Goal: Task Accomplishment & Management: Manage account settings

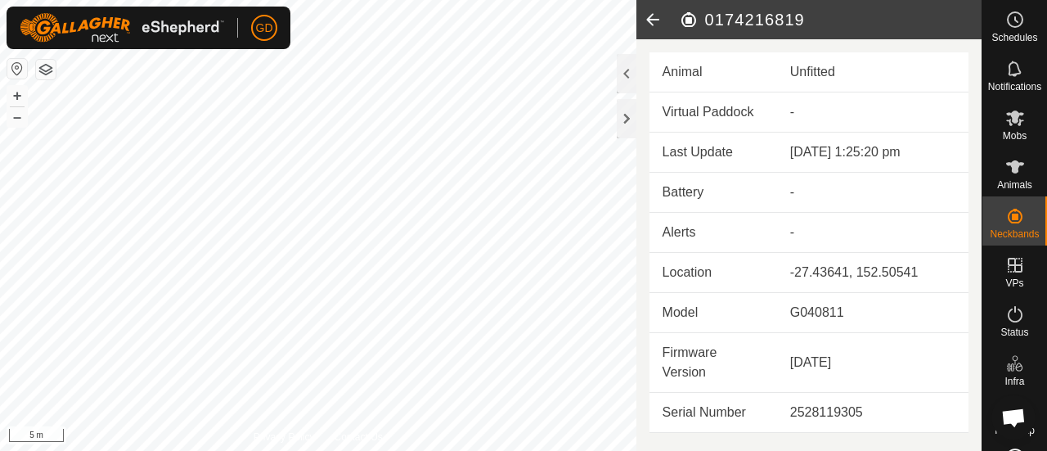
scroll to position [5434, 0]
click at [1008, 169] on icon at bounding box center [1016, 166] width 18 height 13
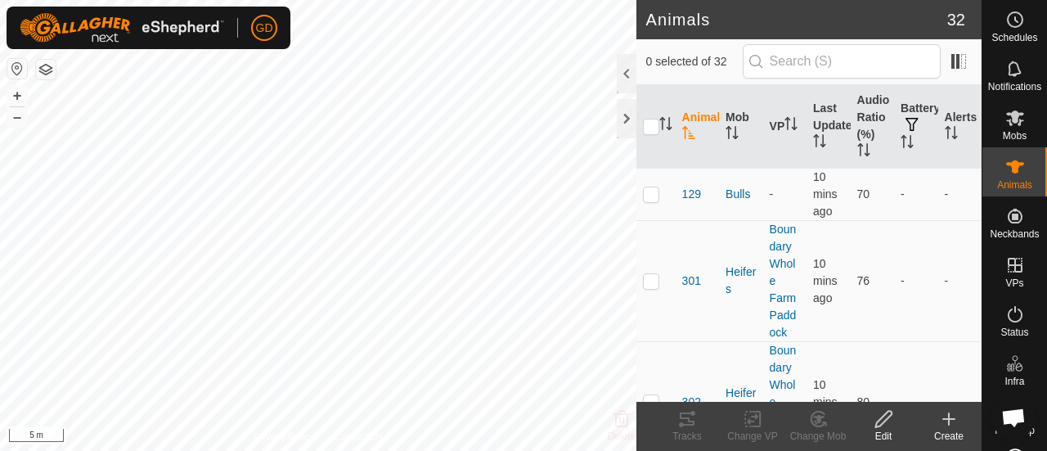
click at [944, 422] on icon at bounding box center [949, 419] width 20 height 20
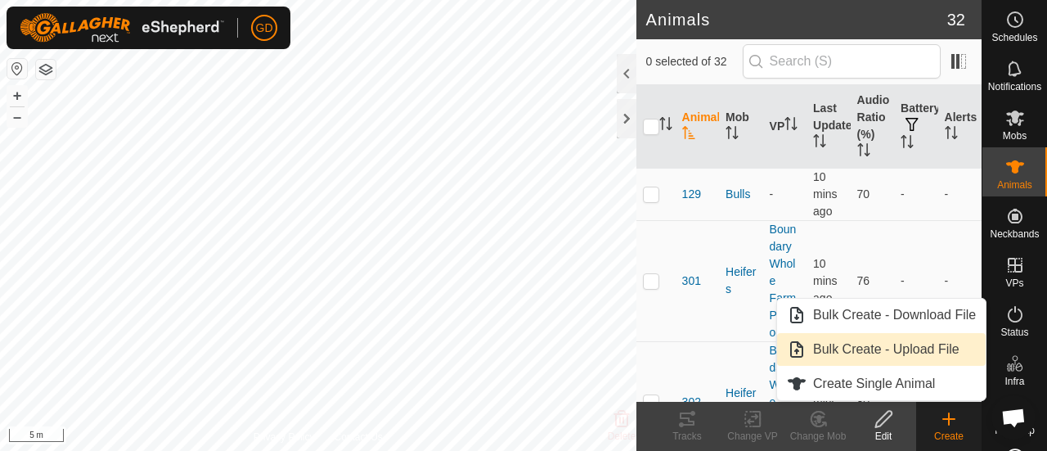
click at [882, 349] on link "Bulk Create - Upload File" at bounding box center [881, 349] width 209 height 33
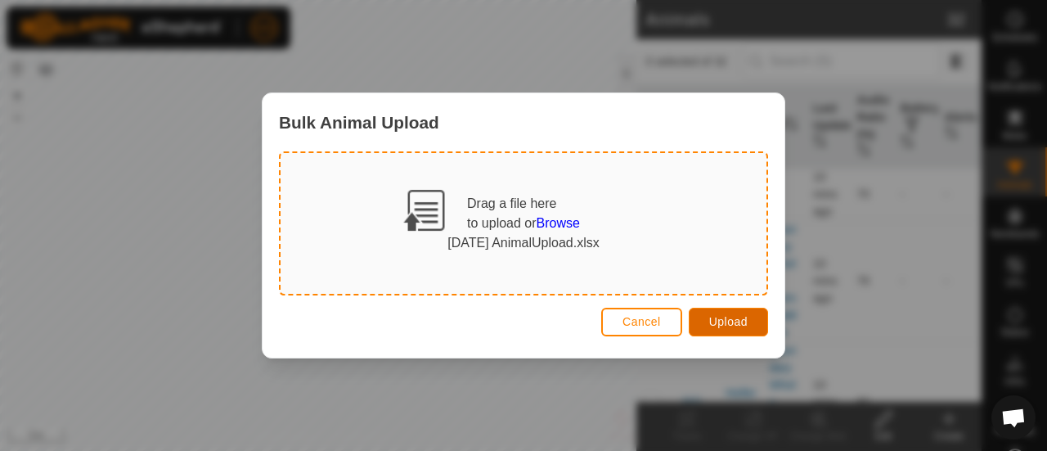
click at [721, 323] on span "Upload" at bounding box center [728, 321] width 38 height 13
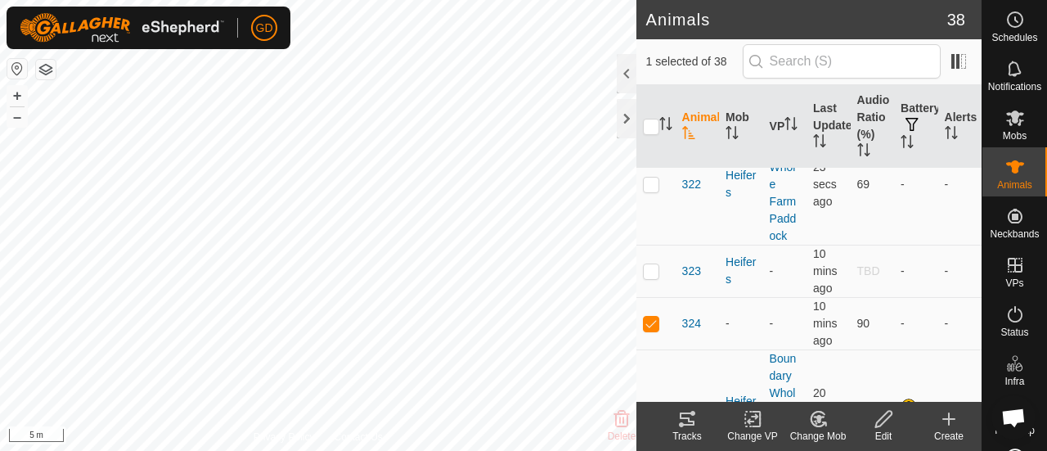
scroll to position [2648, 0]
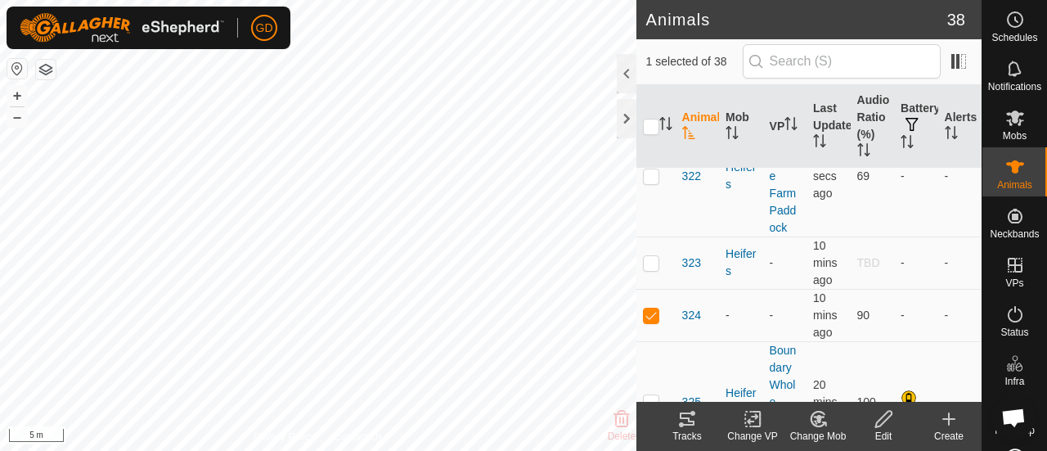
click at [820, 418] on icon at bounding box center [818, 419] width 11 height 8
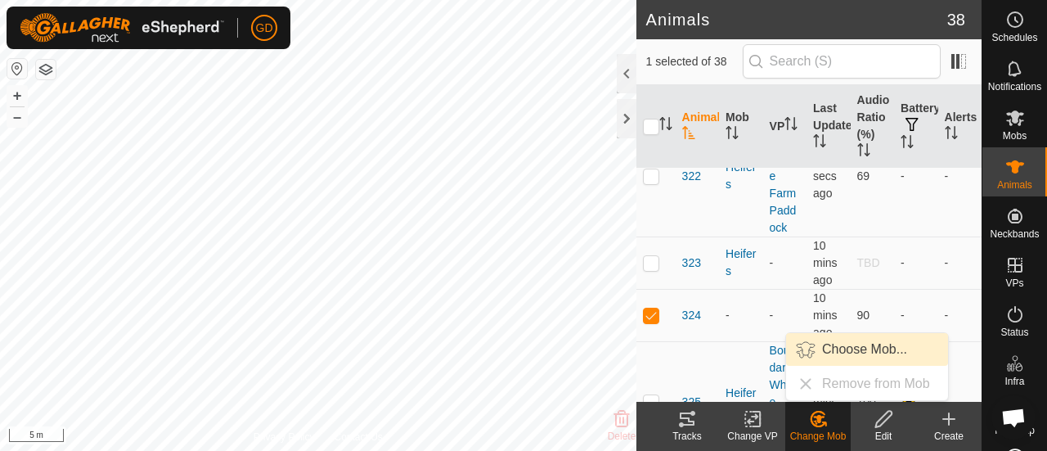
click at [854, 349] on link "Choose Mob..." at bounding box center [867, 349] width 162 height 33
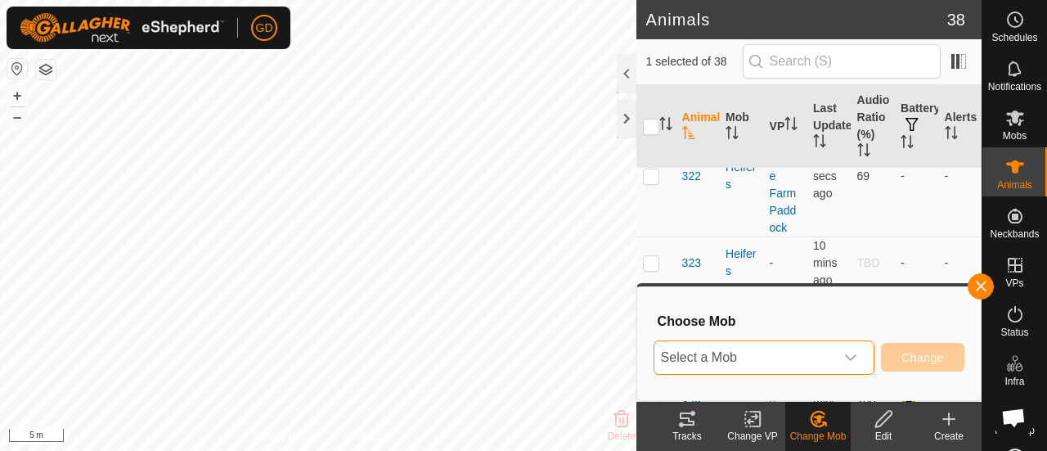
click at [755, 358] on span "Select a Mob" at bounding box center [745, 357] width 180 height 33
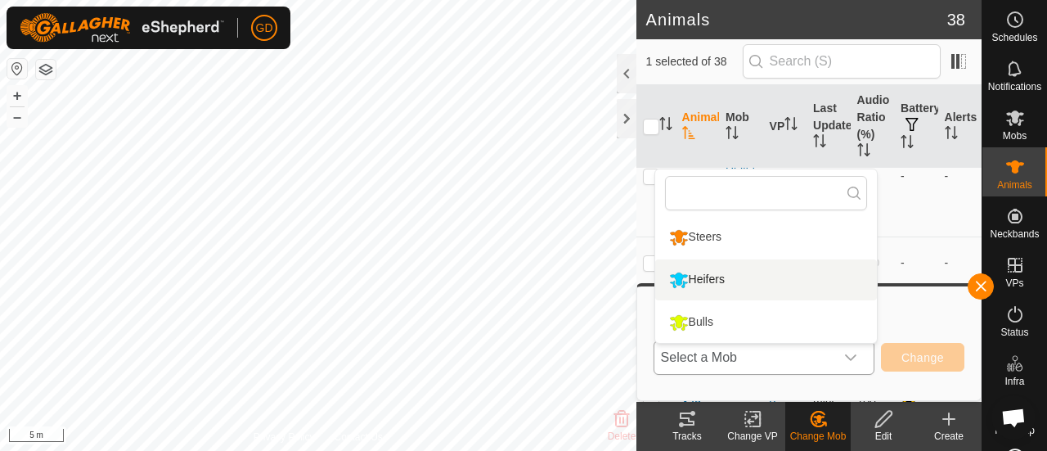
click at [725, 283] on li "Heifers" at bounding box center [766, 279] width 222 height 41
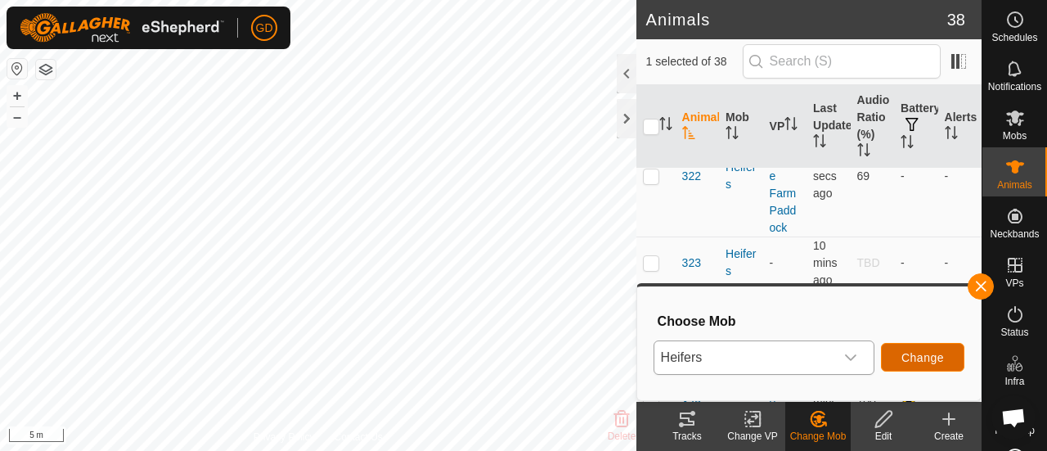
click at [918, 358] on span "Change" at bounding box center [923, 357] width 43 height 13
checkbox input "false"
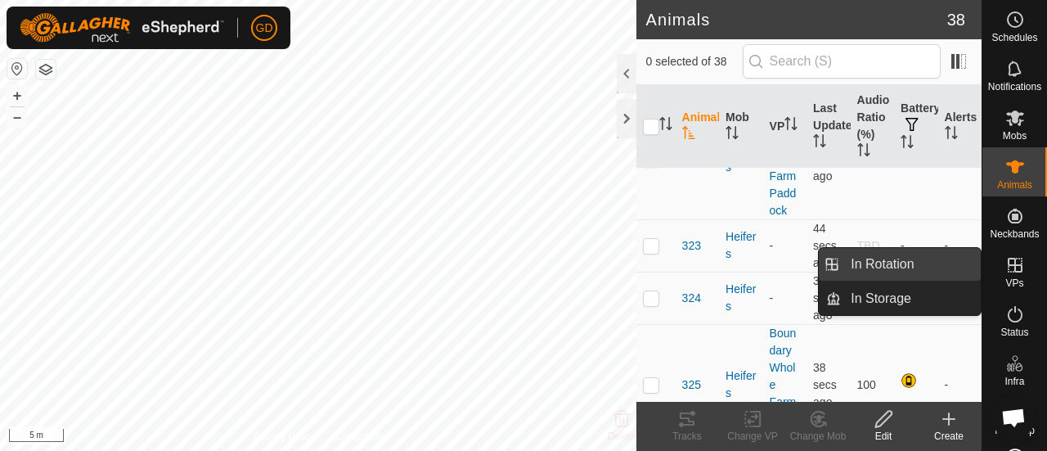
click at [901, 263] on link "In Rotation" at bounding box center [911, 264] width 140 height 33
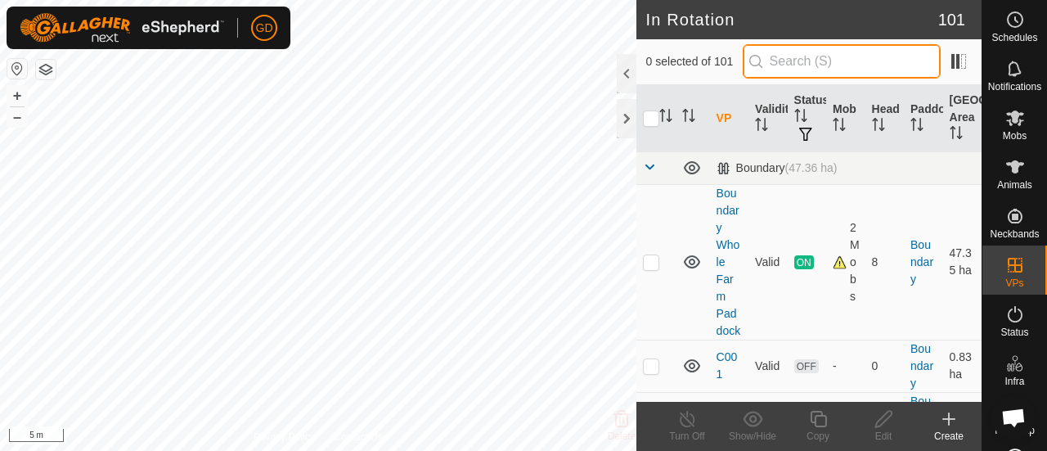
click at [825, 64] on input "text" at bounding box center [842, 61] width 198 height 34
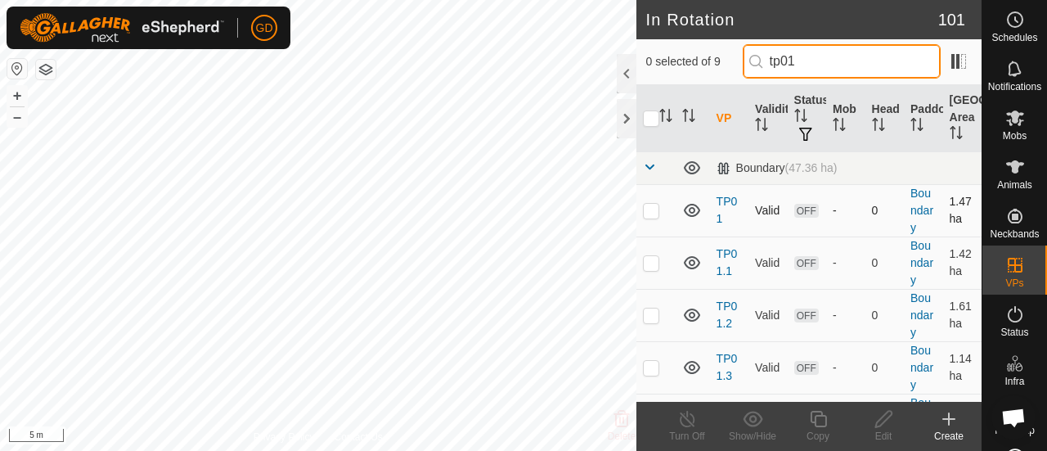
type input "tp01"
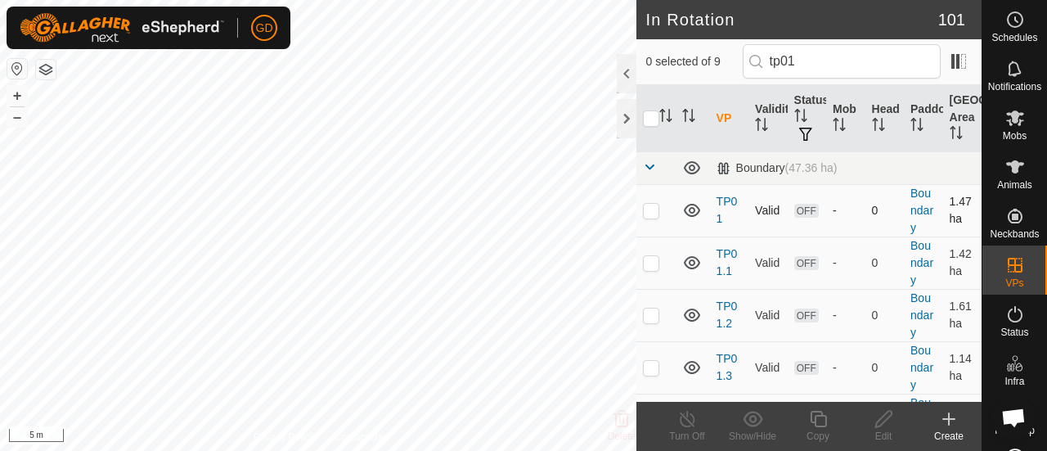
click at [652, 209] on p-checkbox at bounding box center [651, 210] width 16 height 13
checkbox input "true"
click at [18, 119] on button "–" at bounding box center [17, 117] width 20 height 20
click at [522, 450] on html "GD Schedules Notifications Mobs Animals Neckbands VPs Status Infra Heatmap Help…" at bounding box center [523, 225] width 1047 height 451
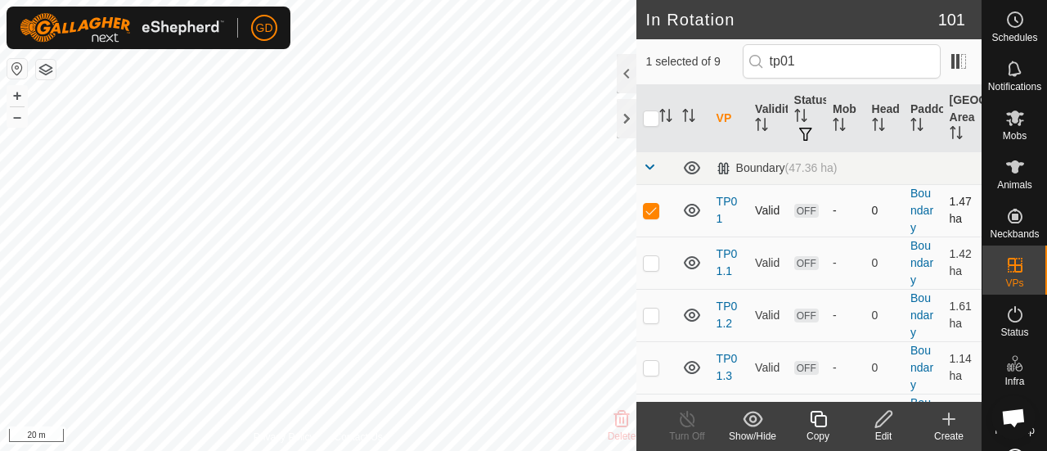
click at [679, 211] on div "In Rotation 101 1 selected of 9 tp01 VP Validity Status Mob Head Paddock Grazin…" at bounding box center [491, 225] width 982 height 451
click at [880, 420] on icon at bounding box center [884, 419] width 16 height 16
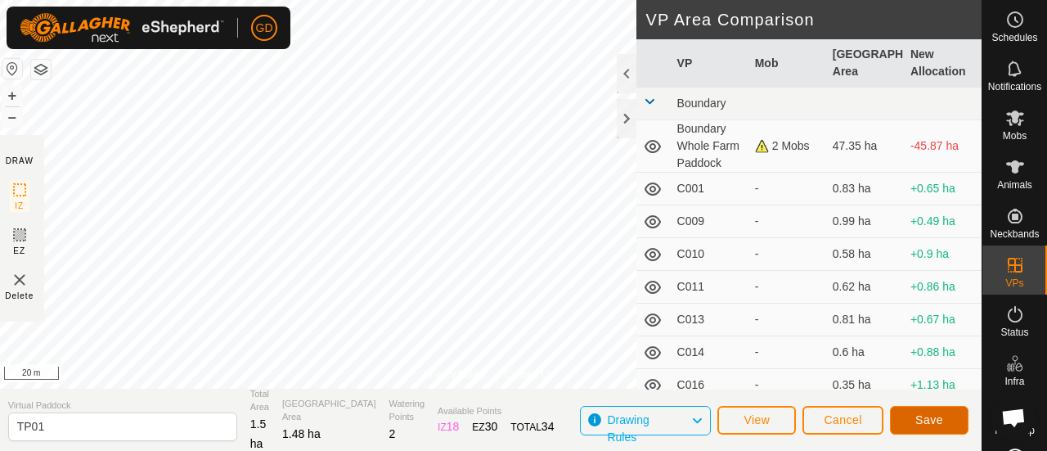
click at [923, 422] on span "Save" at bounding box center [930, 419] width 28 height 13
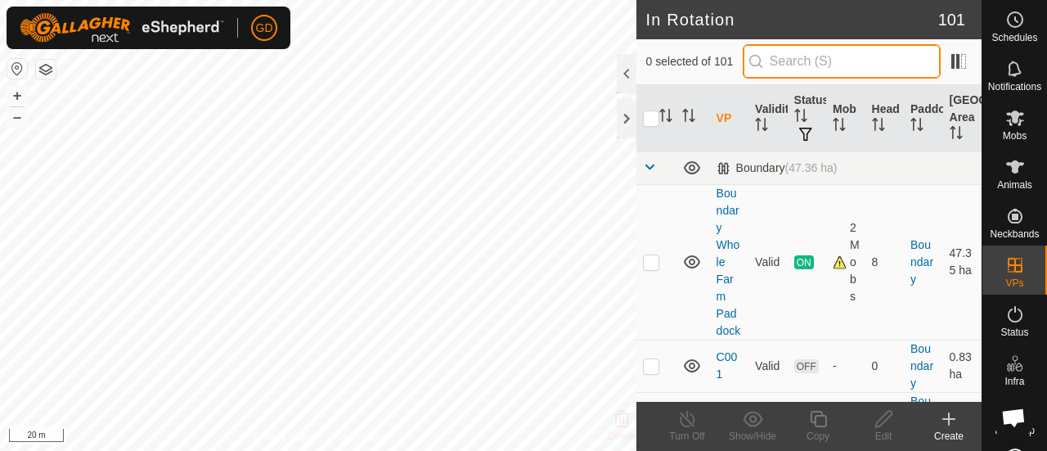
click at [804, 65] on input "text" at bounding box center [842, 61] width 198 height 34
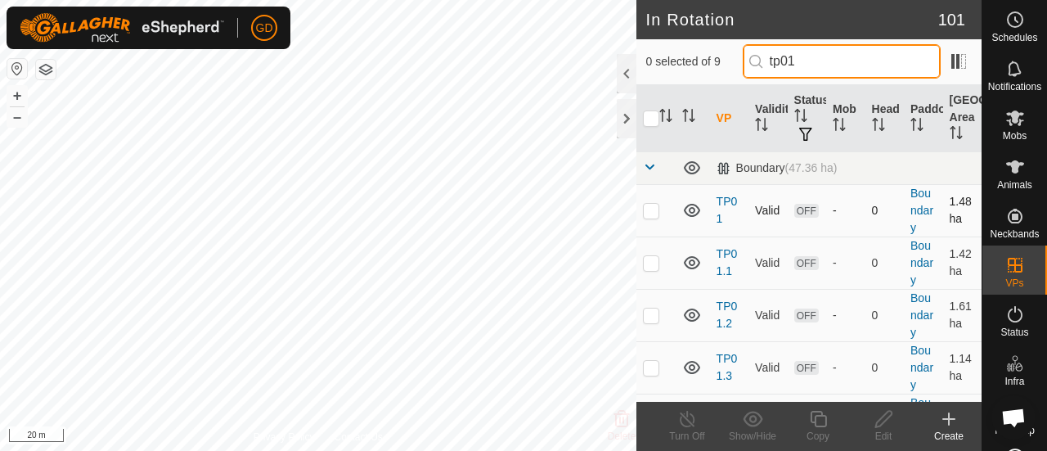
type input "tp01"
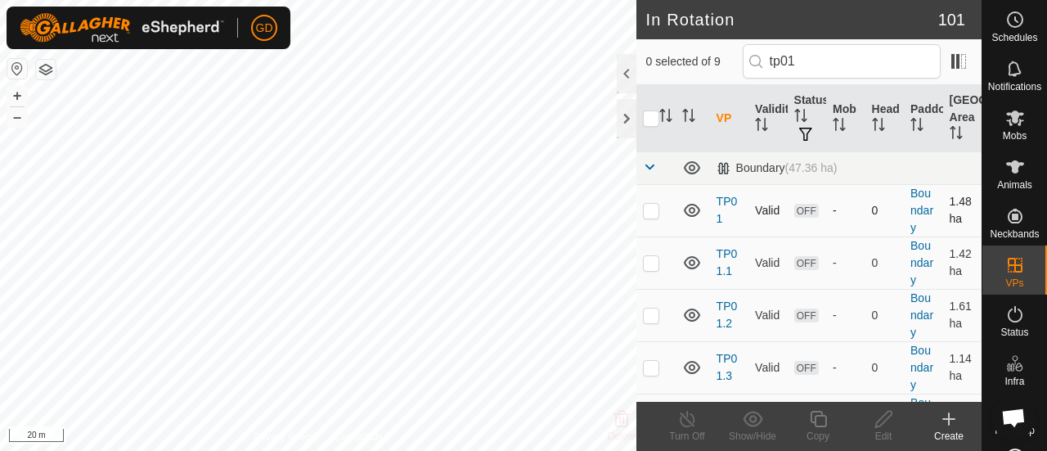
click at [651, 209] on p-checkbox at bounding box center [651, 210] width 16 height 13
checkbox input "true"
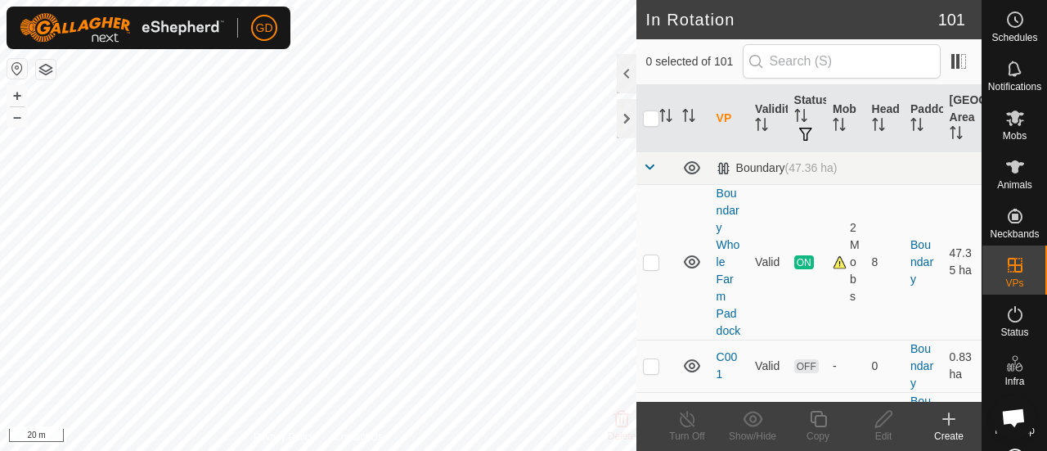
scroll to position [5434, 0]
click at [484, 450] on html "GD Schedules Notifications Mobs Animals Neckbands VPs Status Infra Heatmap Help…" at bounding box center [523, 225] width 1047 height 451
click at [20, 118] on button "–" at bounding box center [17, 117] width 20 height 20
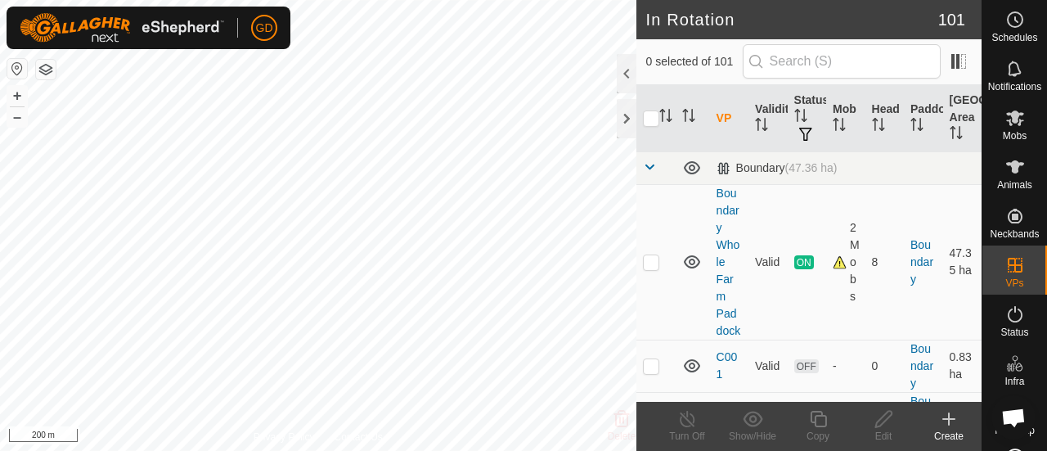
scroll to position [5434, 0]
click at [1008, 124] on icon at bounding box center [1016, 118] width 20 height 20
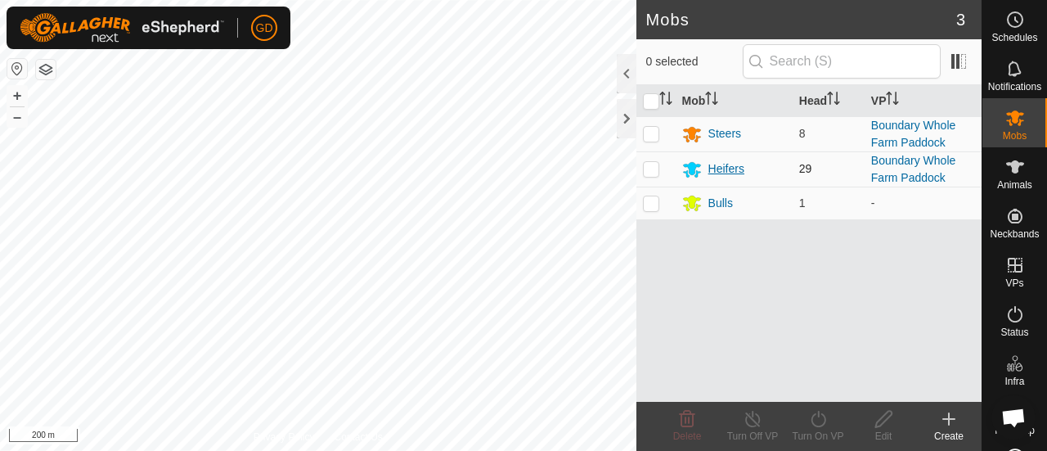
click at [716, 167] on div "Heifers" at bounding box center [727, 168] width 36 height 17
